Goal: Task Accomplishment & Management: Use online tool/utility

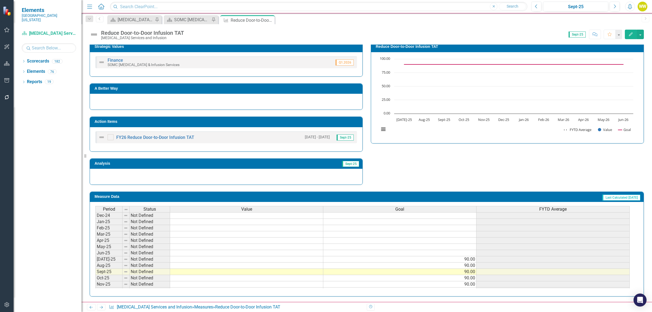
scroll to position [192, 0]
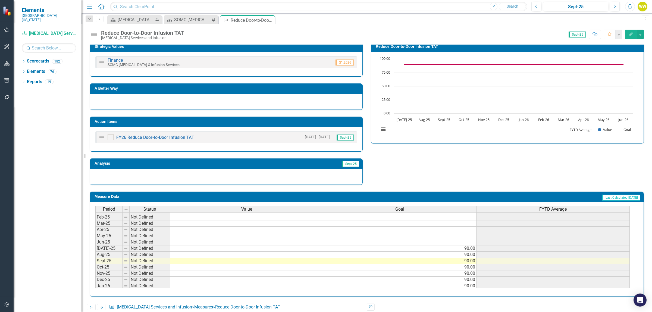
click at [203, 249] on tbody "Aug-23 Not Defined Sep-23 Not Defined Oct-23 Not Defined Nov-23 Not Defined Dec…" at bounding box center [362, 198] width 534 height 194
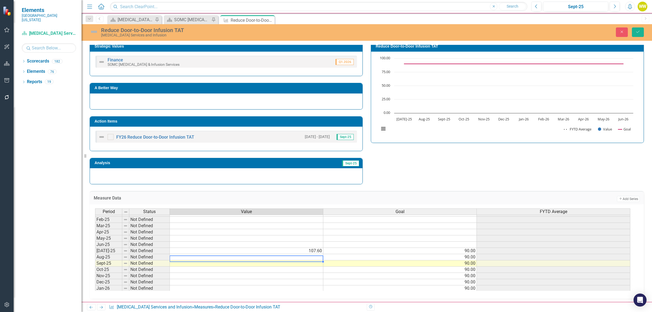
click at [195, 259] on td at bounding box center [246, 257] width 153 height 6
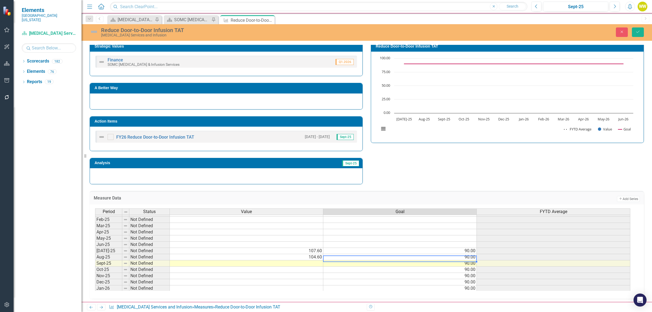
type textarea "9"
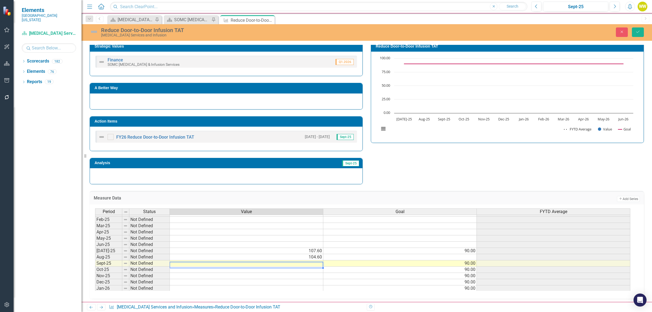
click at [233, 264] on td at bounding box center [246, 263] width 153 height 6
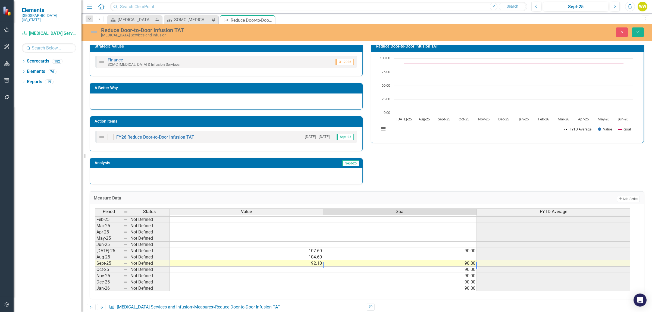
click at [443, 259] on td at bounding box center [399, 257] width 153 height 6
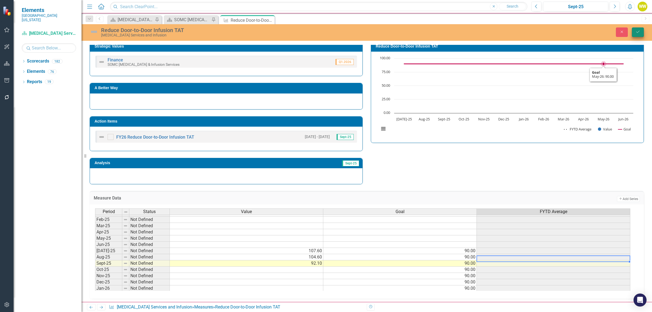
type textarea "90"
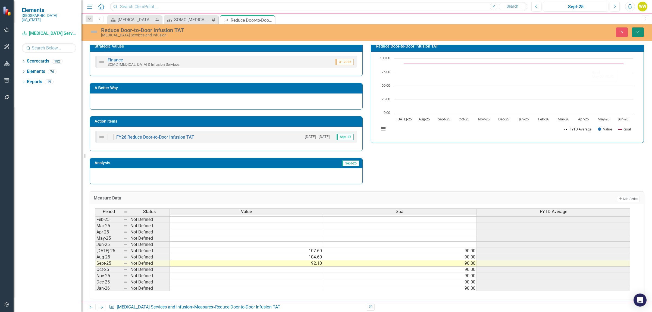
click at [636, 33] on icon "Save" at bounding box center [637, 32] width 5 height 4
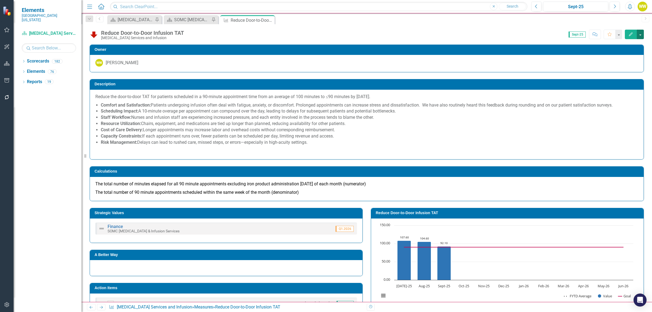
click at [639, 32] on button "button" at bounding box center [640, 35] width 7 height 10
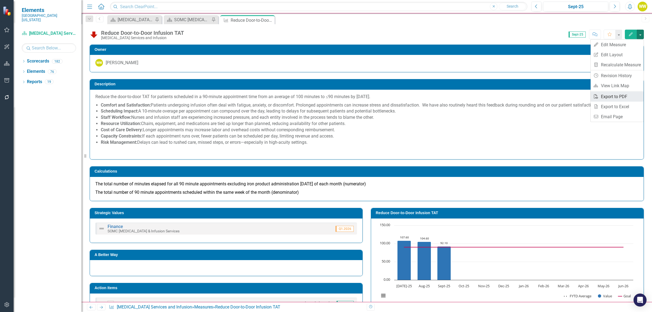
click at [610, 98] on link "PDF Export to PDF" at bounding box center [617, 97] width 53 height 10
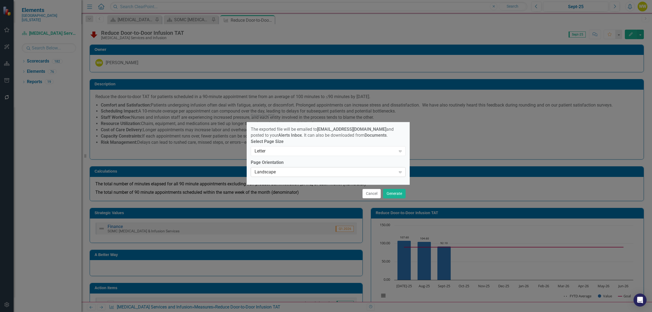
click at [400, 174] on icon "Expand" at bounding box center [399, 172] width 5 height 4
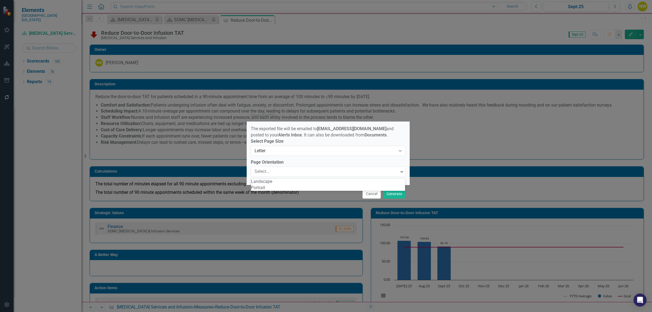
click at [288, 191] on div "Portrait" at bounding box center [328, 188] width 154 height 6
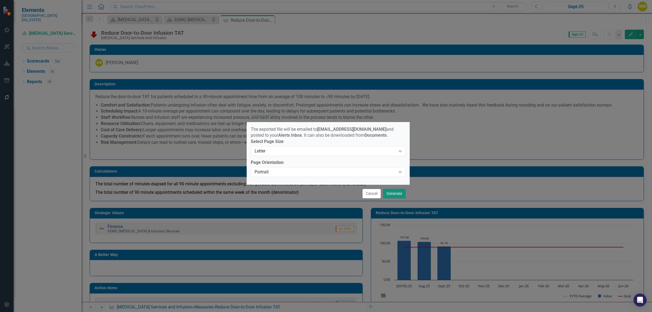
click at [391, 193] on button "Generate" at bounding box center [394, 194] width 23 height 10
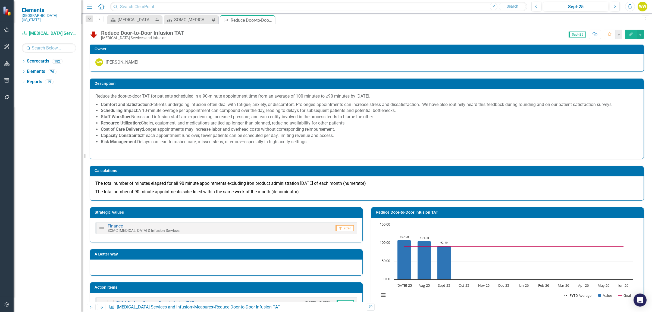
scroll to position [0, 0]
